Goal: Subscribe to service/newsletter

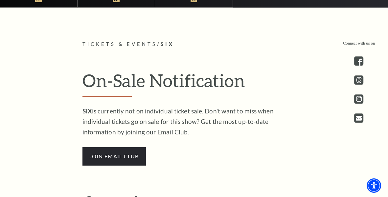
scroll to position [262, 0]
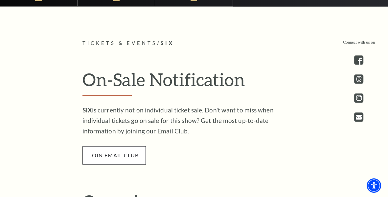
click at [124, 157] on span "join email club" at bounding box center [113, 155] width 63 height 18
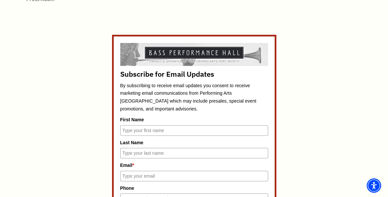
scroll to position [252, 0]
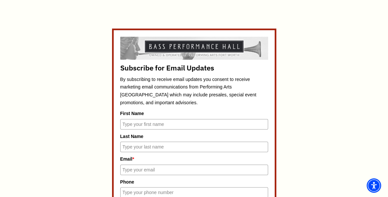
click at [154, 124] on input "First Name" at bounding box center [194, 124] width 148 height 11
type input "De"
type input "[PERSON_NAME]"
type input "[EMAIL_ADDRESS][DOMAIN_NAME]"
type input "9729782588"
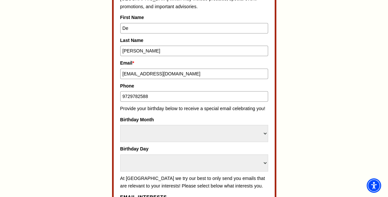
scroll to position [356, 0]
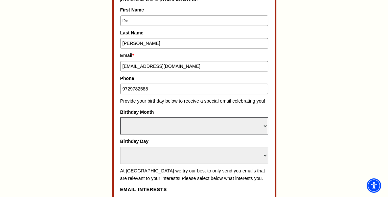
click at [171, 122] on select "Select Month January February March April May June July August September Octobe…" at bounding box center [194, 126] width 148 height 17
select select "December"
click at [120, 118] on select "Select Month January February March April May June July August September Octobe…" at bounding box center [194, 126] width 148 height 17
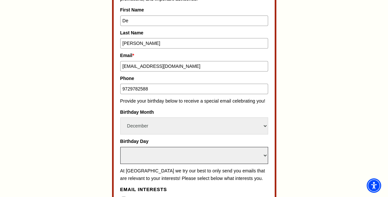
click at [157, 152] on select "Select Day 1 2 3 4 5 6 7 8 9 10 11 12 13 14 15 16 17 18 19 20 21 22 23 24" at bounding box center [194, 155] width 148 height 17
select select "21"
click at [120, 147] on select "Select Day 1 2 3 4 5 6 7 8 9 10 11 12 13 14 15 16 17 18 19 20 21 22 23 24" at bounding box center [194, 155] width 148 height 17
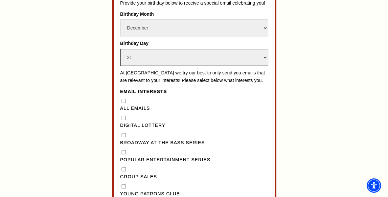
scroll to position [456, 0]
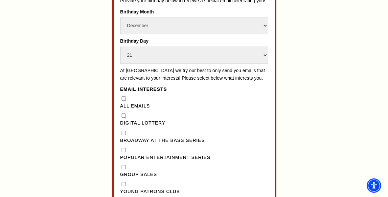
click at [123, 135] on Series"] "Broadway at the Bass Series" at bounding box center [124, 133] width 4 height 4
checkbox Series"] "true"
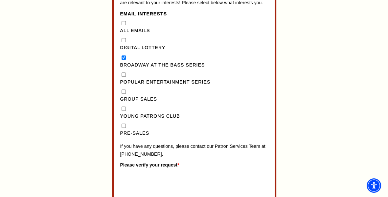
scroll to position [534, 0]
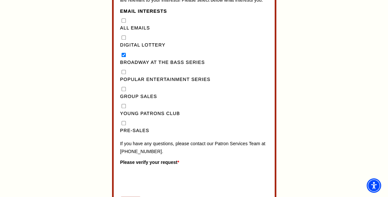
click at [123, 125] on input "Pre-Sales" at bounding box center [124, 123] width 4 height 4
checkbox input "true"
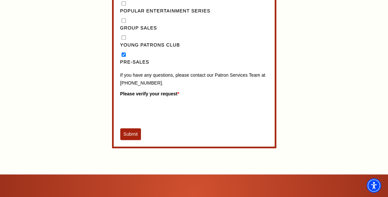
scroll to position [616, 0]
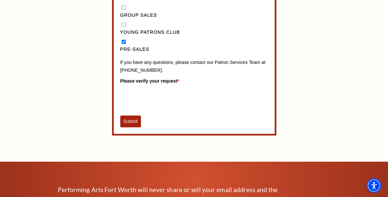
click at [136, 126] on button "Submit" at bounding box center [130, 122] width 21 height 12
